Goal: Find specific page/section: Find specific page/section

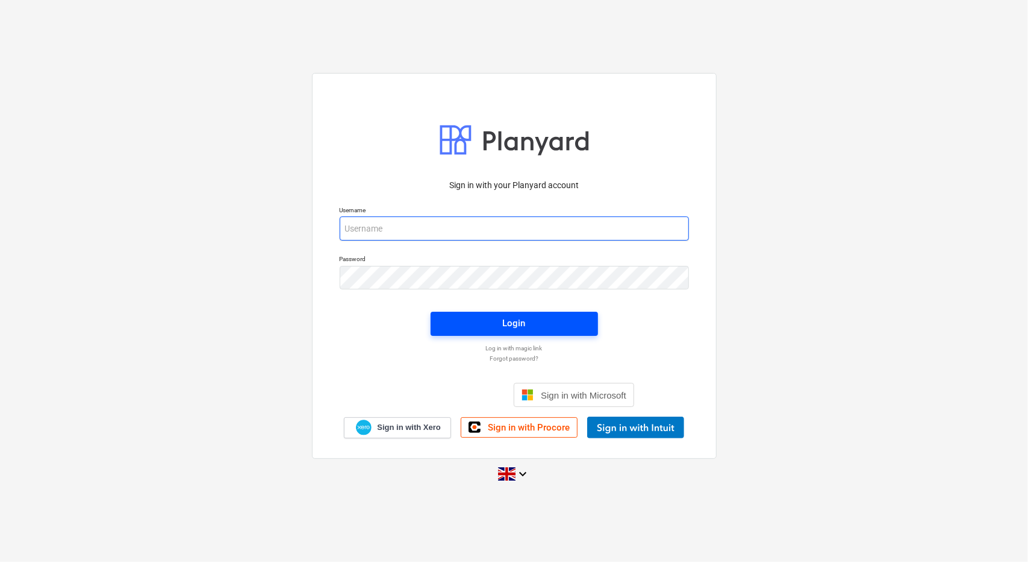
type input "[PERSON_NAME][EMAIL_ADDRESS][PERSON_NAME][DOMAIN_NAME]"
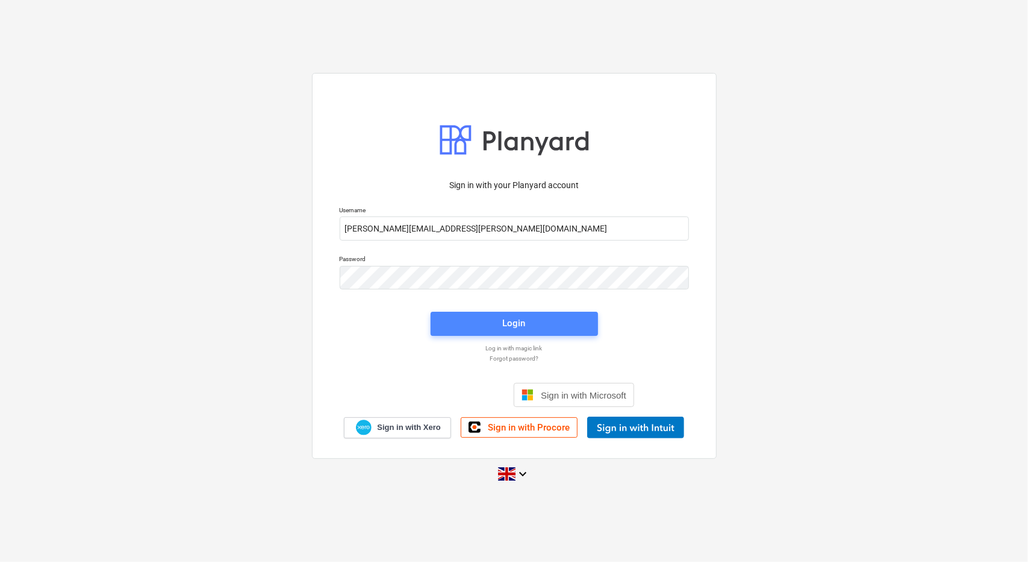
click at [541, 328] on span "Login" at bounding box center [514, 323] width 139 height 16
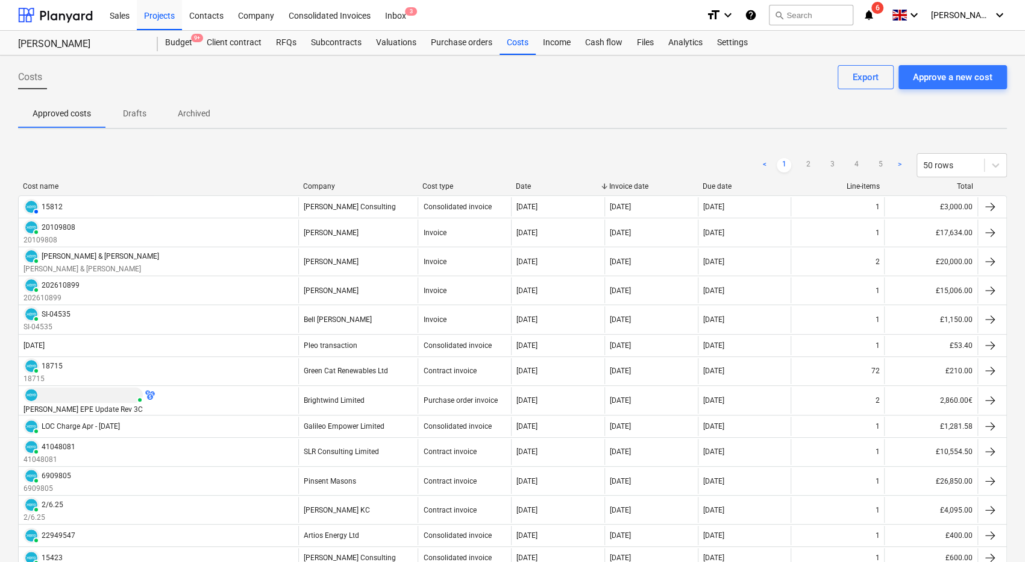
click at [875, 13] on icon "notifications" at bounding box center [869, 15] width 12 height 14
click at [149, 11] on div "Projects" at bounding box center [159, 14] width 45 height 31
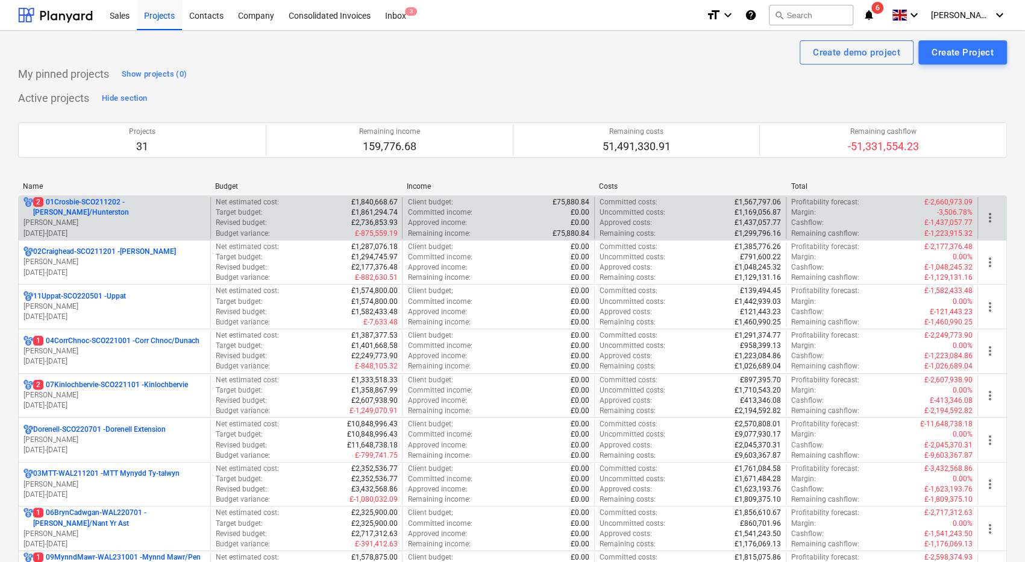
click at [166, 228] on p "[DATE] - [DATE]" at bounding box center [114, 233] width 182 height 10
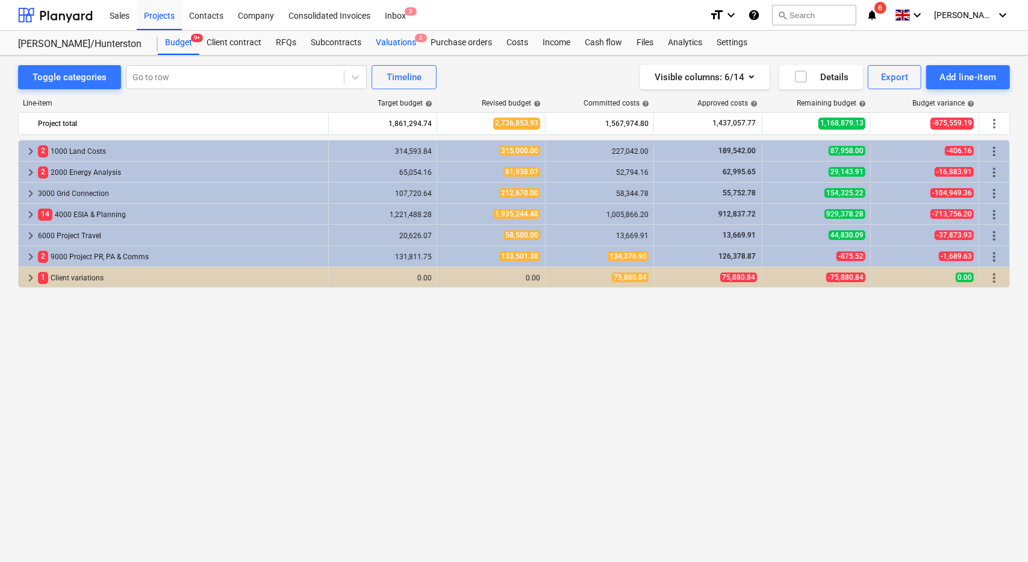
click at [395, 46] on div "Valuations 2" at bounding box center [396, 43] width 55 height 24
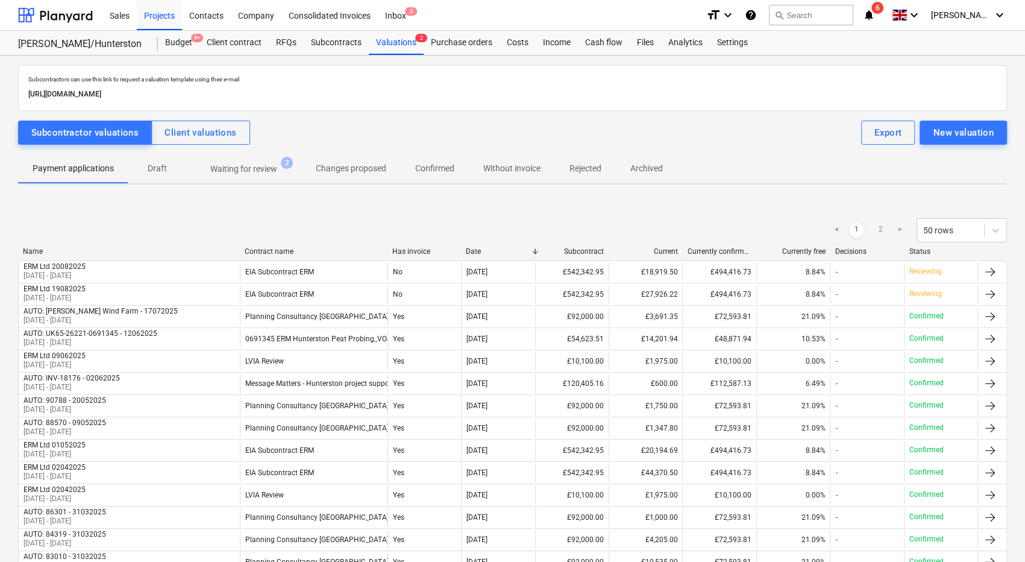
click at [257, 166] on p "Waiting for review" at bounding box center [243, 169] width 67 height 13
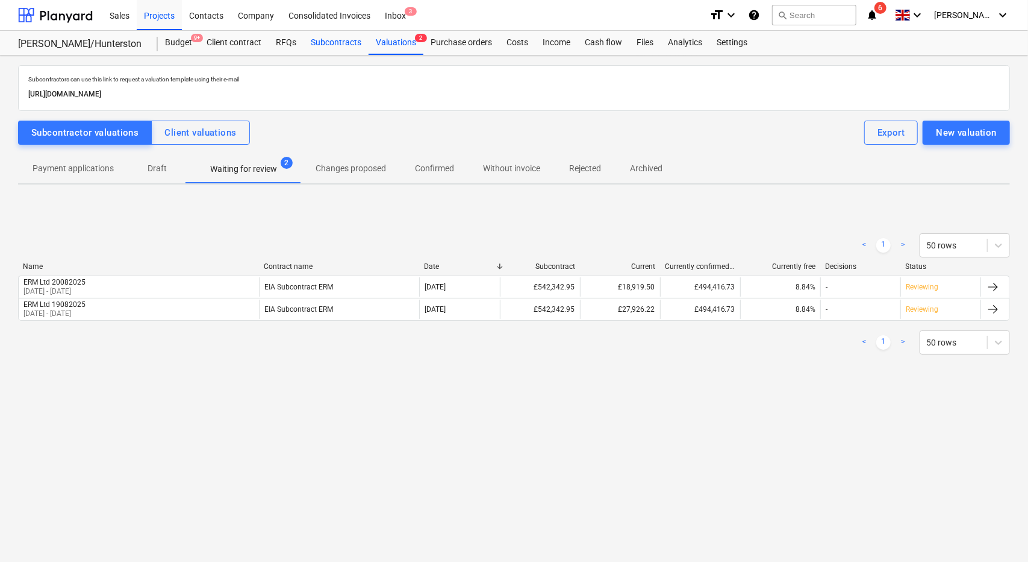
click at [348, 40] on div "Subcontracts" at bounding box center [336, 43] width 65 height 24
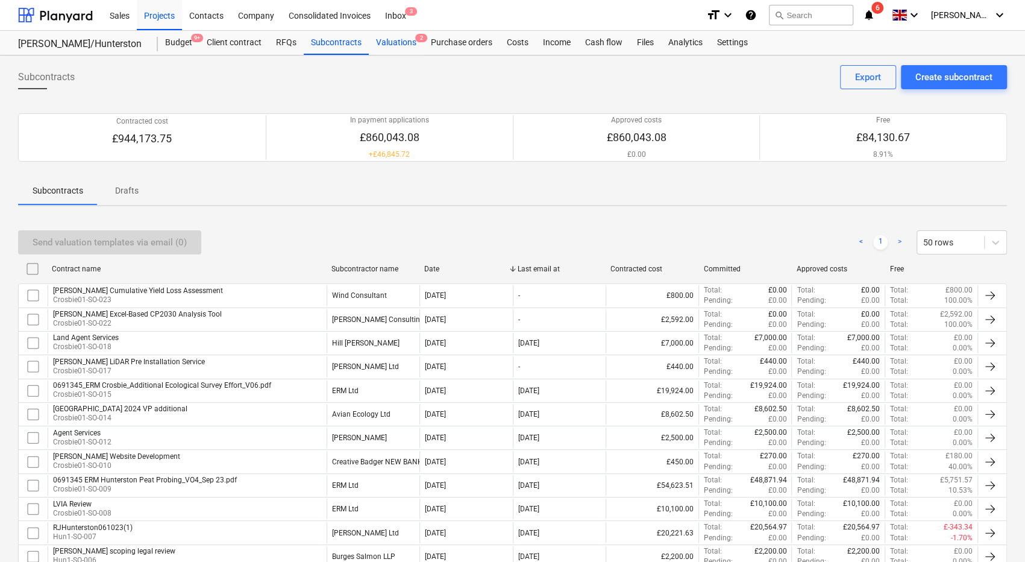
drag, startPoint x: 402, startPoint y: 42, endPoint x: 399, endPoint y: 48, distance: 7.5
click at [402, 42] on div "Valuations 2" at bounding box center [396, 43] width 55 height 24
click at [163, 14] on div "Projects" at bounding box center [159, 14] width 45 height 31
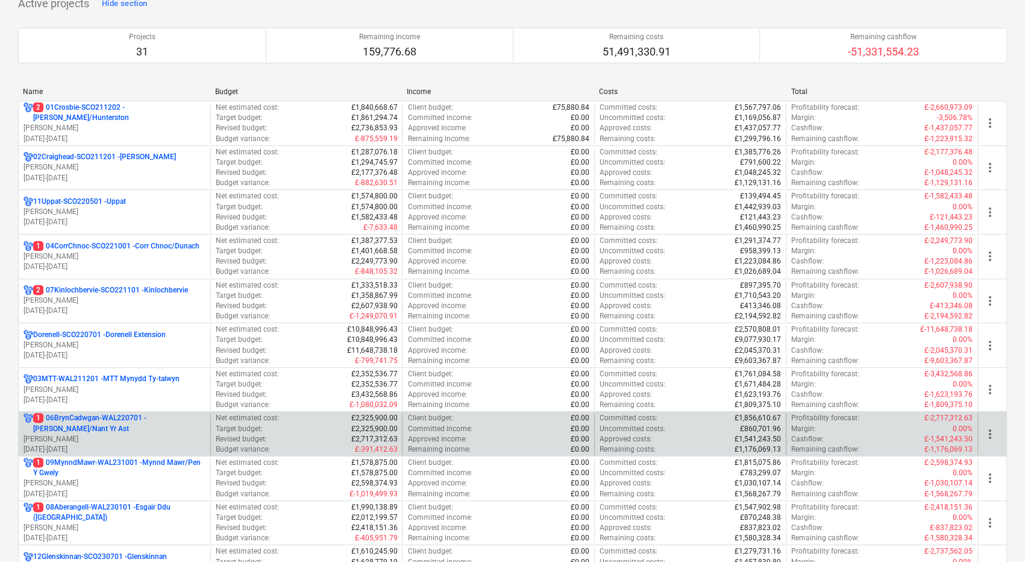
scroll to position [120, 0]
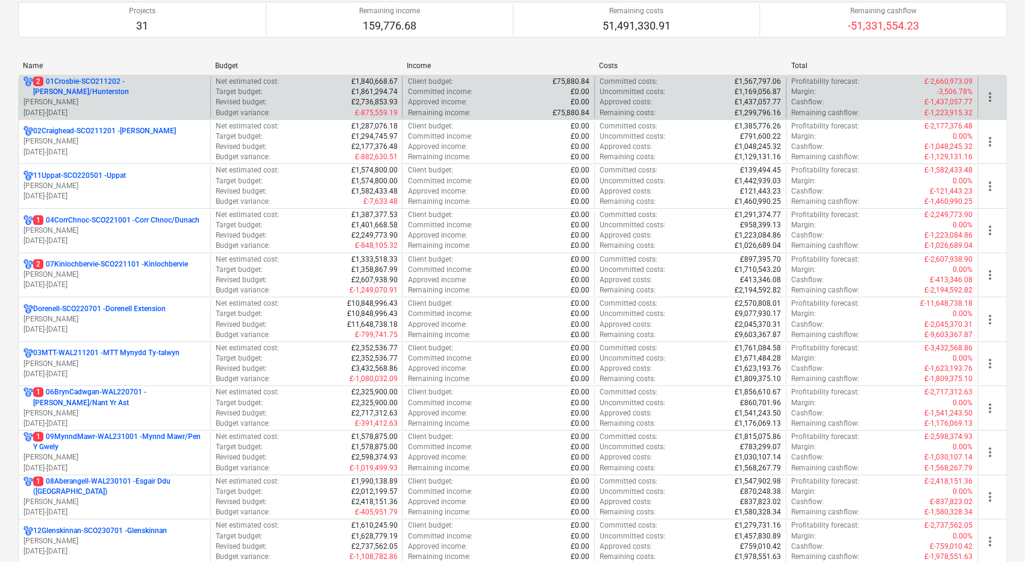
click at [125, 89] on p "2 01Crosbie-SCO211202 - [PERSON_NAME]/Hunterston" at bounding box center [119, 87] width 172 height 20
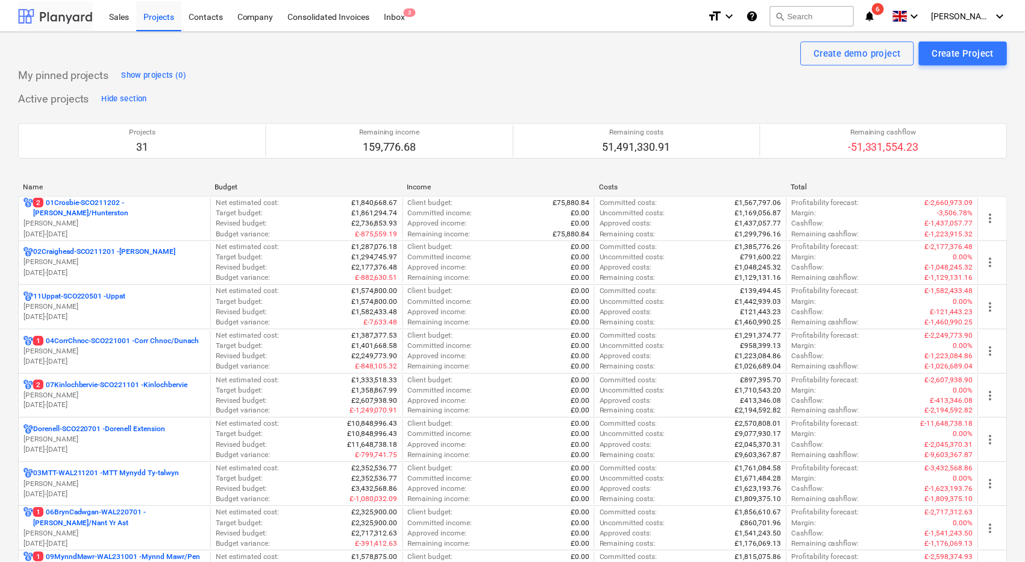
scroll to position [120, 0]
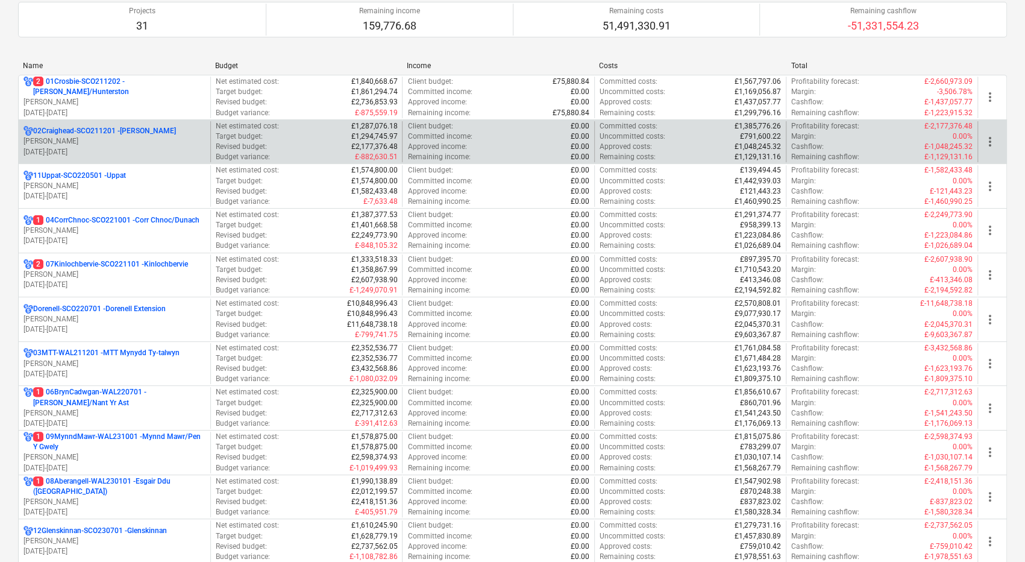
click at [154, 139] on p "[PERSON_NAME]" at bounding box center [114, 141] width 182 height 10
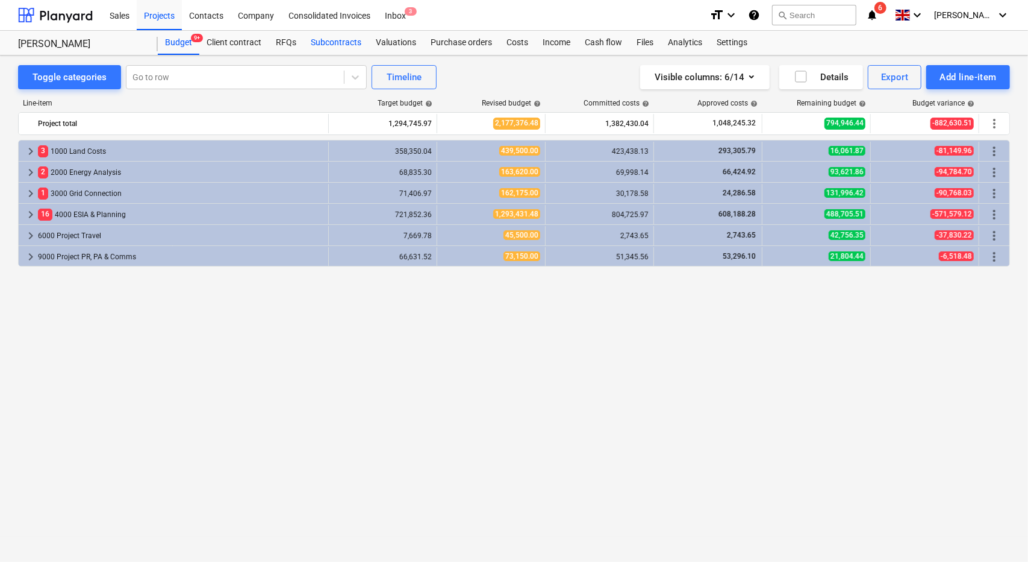
click at [343, 44] on div "Subcontracts" at bounding box center [336, 43] width 65 height 24
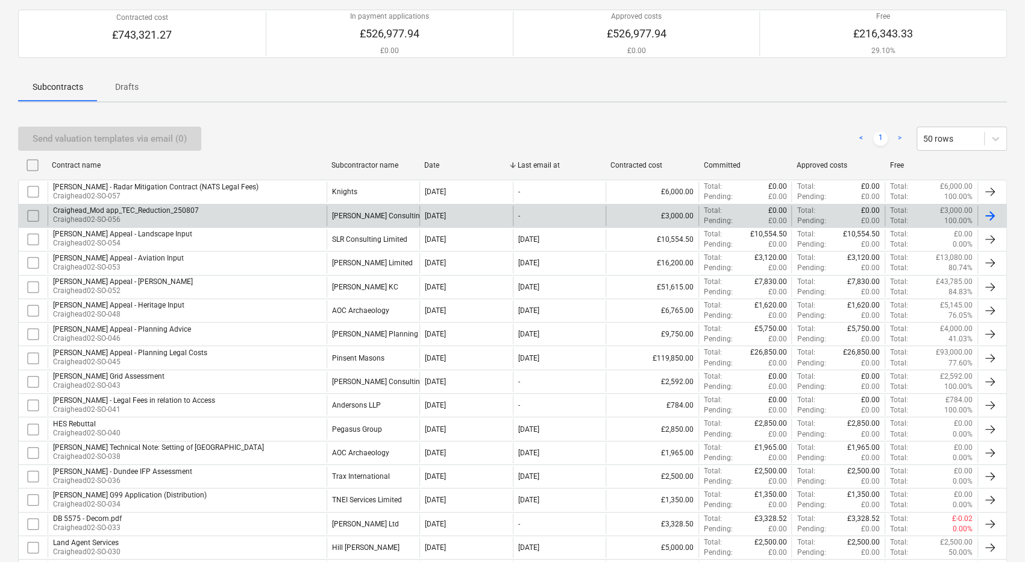
scroll to position [120, 0]
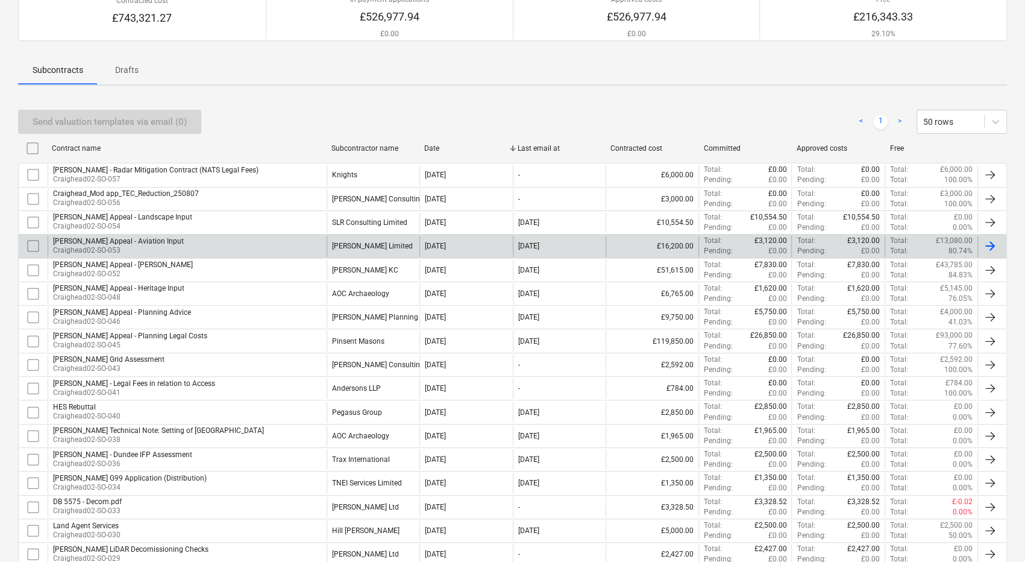
click at [252, 248] on div "[PERSON_NAME] Appeal - Aviation Input Craighead02-SO-053" at bounding box center [187, 246] width 279 height 20
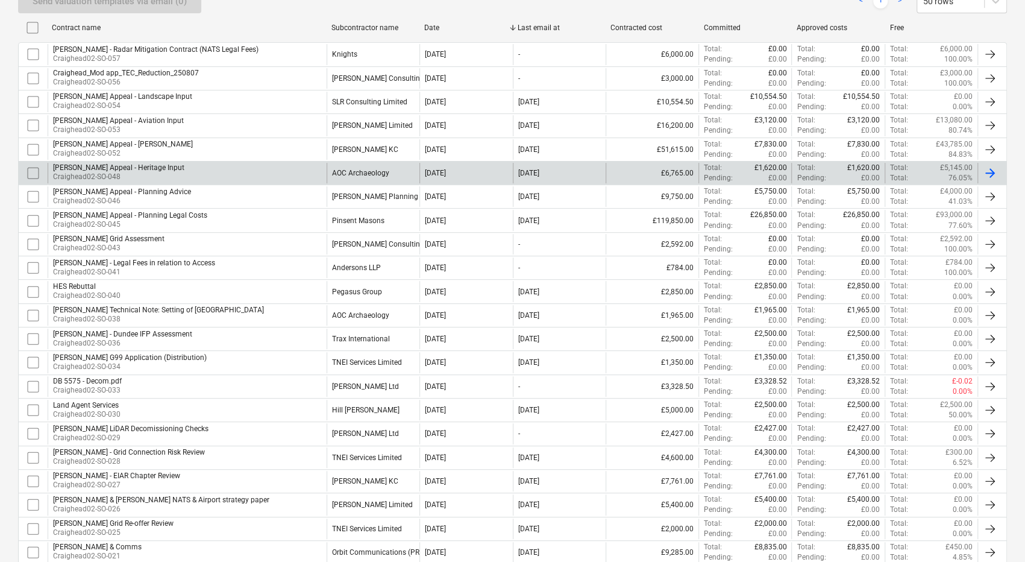
scroll to position [361, 0]
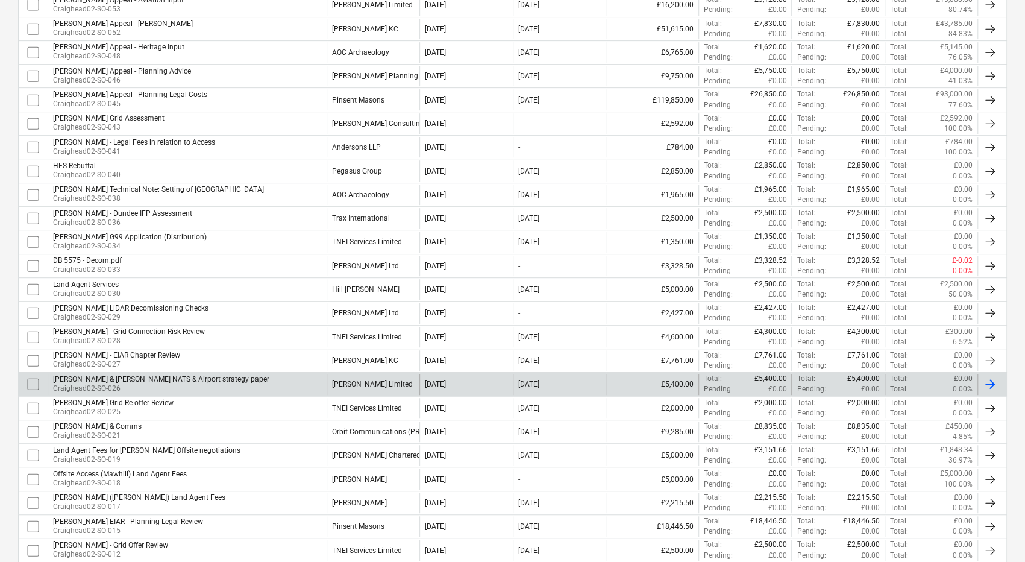
click at [270, 375] on div "[PERSON_NAME] & [PERSON_NAME] NATS & Airport strategy paper Craighead02-SO-026" at bounding box center [187, 384] width 279 height 20
